Goal: Book appointment/travel/reservation

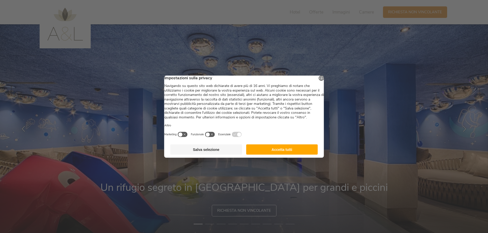
click at [285, 154] on button "Accetta tutti" at bounding box center [282, 149] width 72 height 10
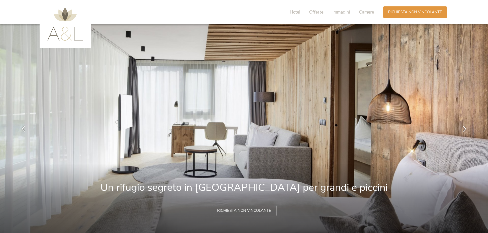
click at [54, 35] on img at bounding box center [65, 24] width 36 height 33
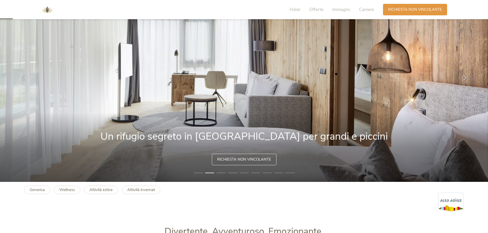
scroll to position [77, 0]
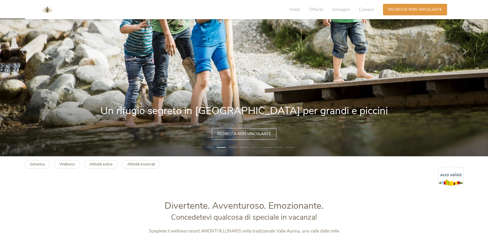
click at [464, 52] on icon at bounding box center [464, 52] width 6 height 6
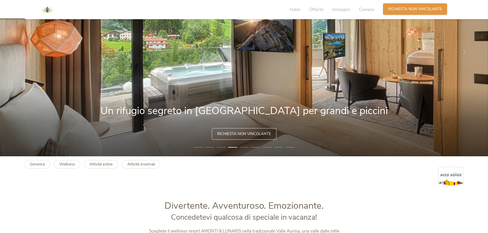
click at [426, 10] on span "Richiesta non vincolante" at bounding box center [415, 8] width 54 height 5
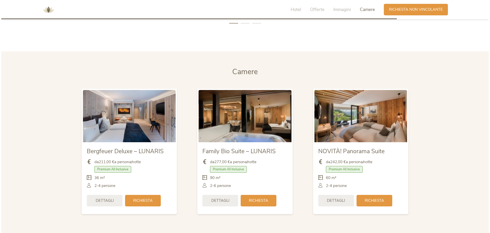
scroll to position [1214, 0]
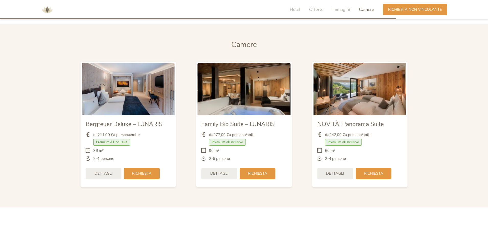
click at [361, 102] on img at bounding box center [359, 89] width 93 height 52
click at [336, 173] on span "Dettagli" at bounding box center [335, 172] width 18 height 5
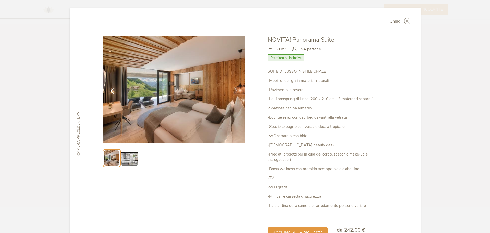
click at [235, 89] on icon at bounding box center [236, 90] width 6 height 6
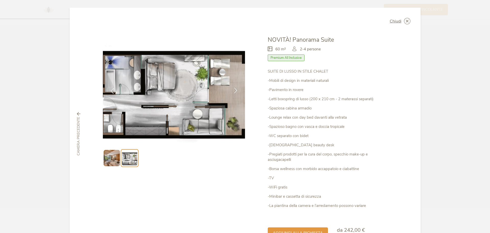
click at [235, 89] on icon at bounding box center [236, 90] width 6 height 6
